Goal: Task Accomplishment & Management: Manage account settings

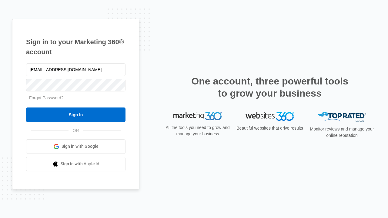
type input "[EMAIL_ADDRESS][DOMAIN_NAME]"
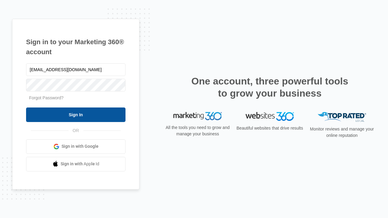
click at [76, 115] on input "Sign In" at bounding box center [75, 115] width 99 height 15
